Goal: Information Seeking & Learning: Check status

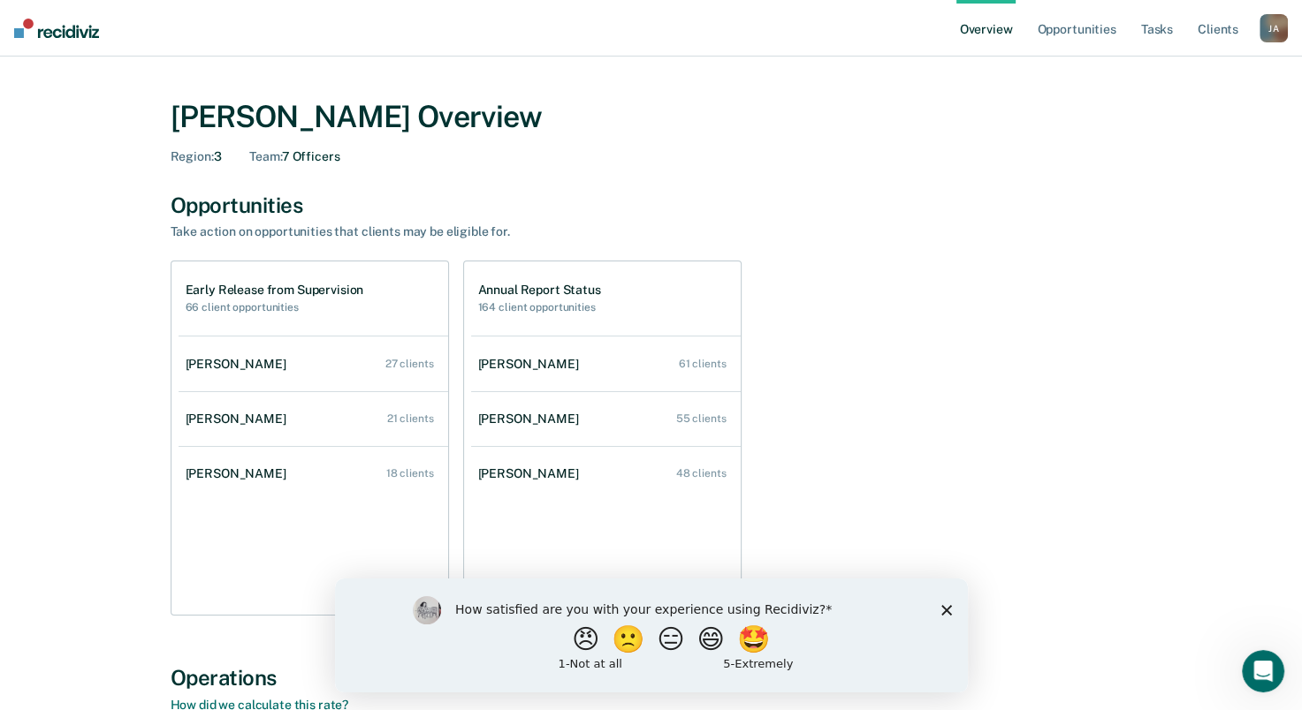
click at [942, 612] on polygon "Close survey" at bounding box center [945, 609] width 11 height 11
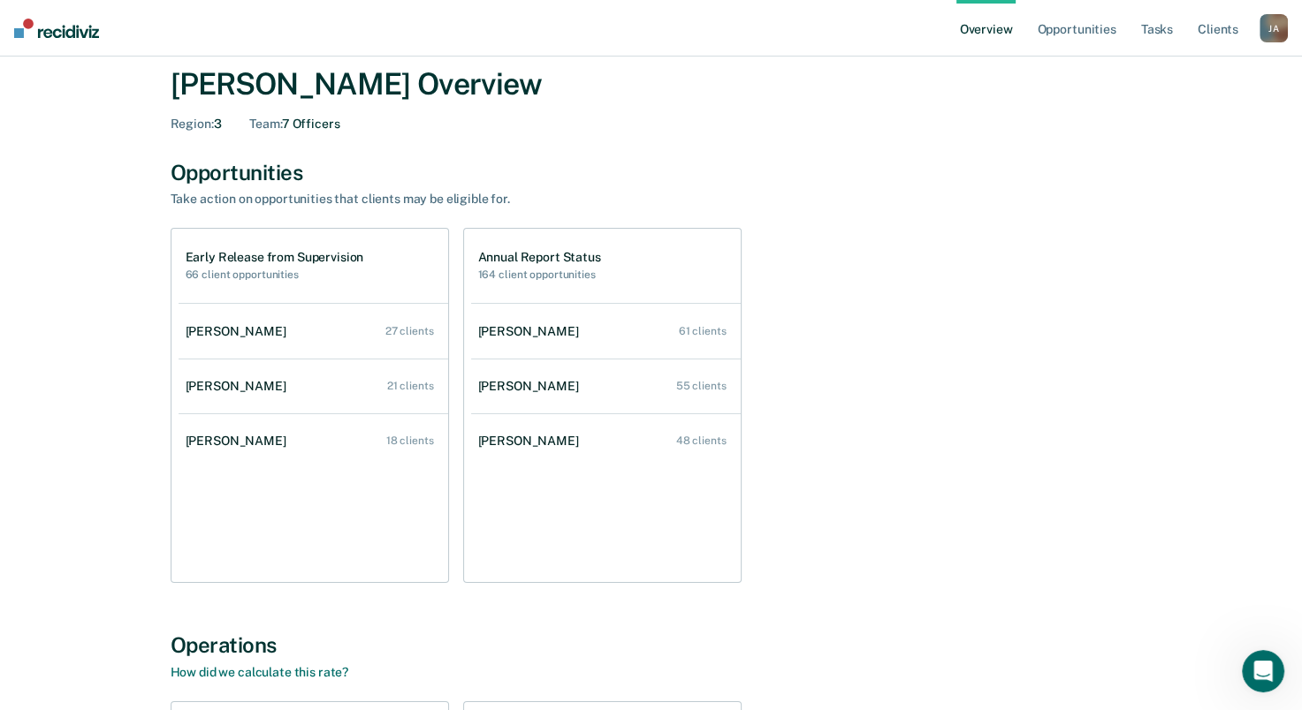
scroll to position [28, 0]
